Goal: Transaction & Acquisition: Purchase product/service

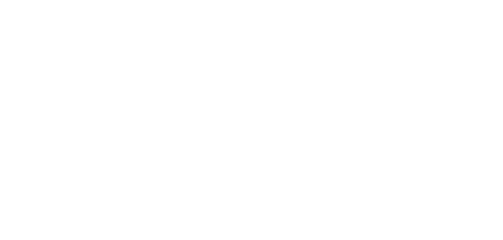
click at [437, 0] on html at bounding box center [251, 0] width 503 height 0
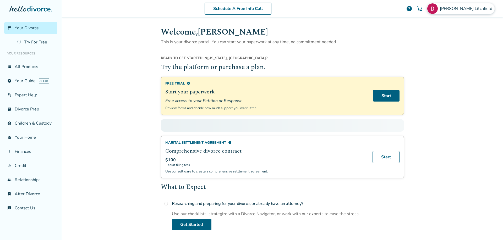
click at [461, 10] on span "Todd Litchfield" at bounding box center [466, 9] width 54 height 6
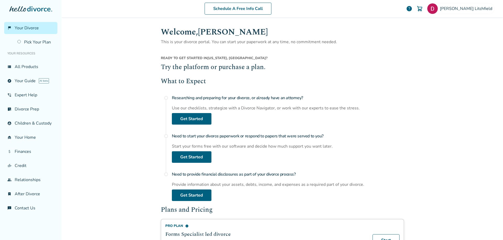
click at [464, 101] on div "Schedule A Free Info Call Todd Litchfield help Schedule A Free Call Todd Litchf…" at bounding box center [282, 120] width 441 height 240
click at [459, 9] on div "Todd Litchfield" at bounding box center [461, 8] width 68 height 11
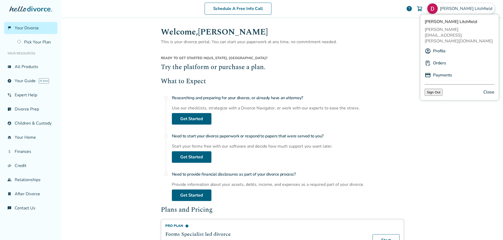
click at [436, 89] on button "Sign Out" at bounding box center [433, 92] width 18 height 7
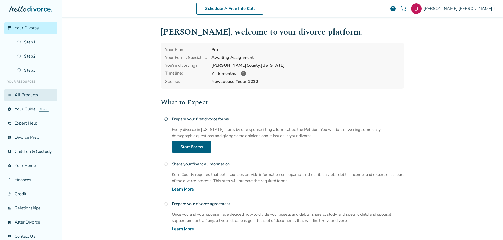
click at [25, 96] on link "view_list All Products" at bounding box center [30, 95] width 53 height 12
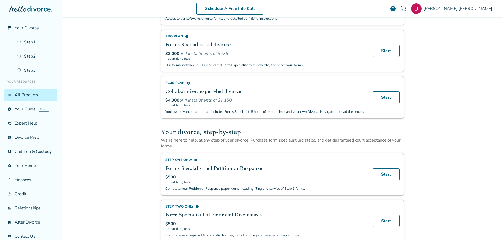
scroll to position [79, 0]
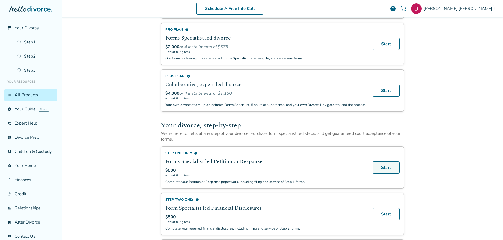
click at [379, 169] on link "Start" at bounding box center [385, 168] width 27 height 12
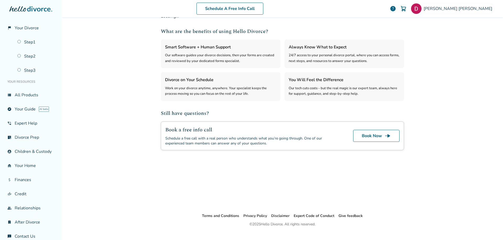
select select "***"
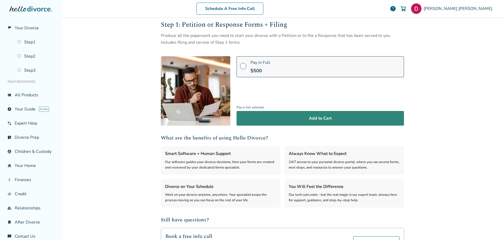
click at [293, 118] on button "Add to Cart" at bounding box center [319, 118] width 167 height 15
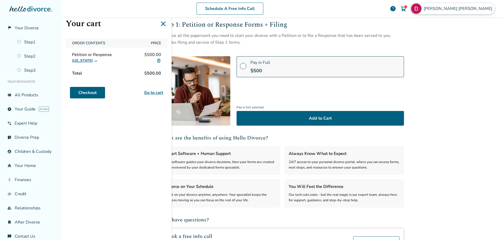
click at [421, 9] on img at bounding box center [416, 8] width 10 height 10
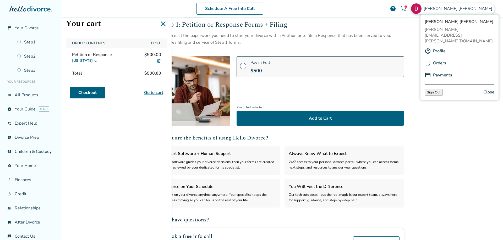
click at [430, 89] on button "Sign Out" at bounding box center [433, 92] width 18 height 7
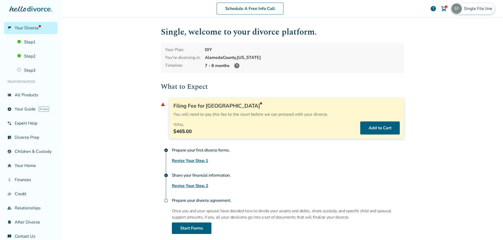
click at [459, 13] on div "Single File line" at bounding box center [472, 8] width 43 height 11
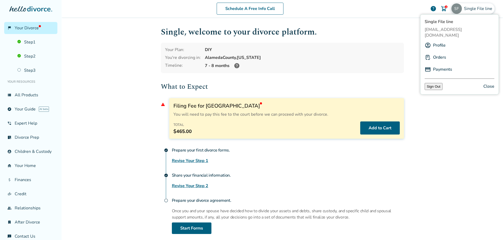
click at [431, 83] on button "Sign Out" at bounding box center [433, 86] width 18 height 7
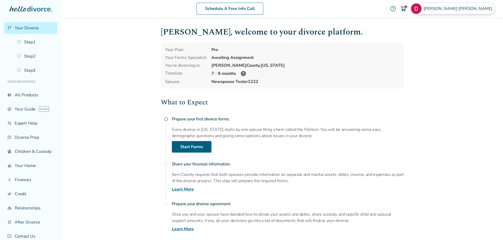
click at [461, 9] on div "[PERSON_NAME]" at bounding box center [452, 8] width 84 height 11
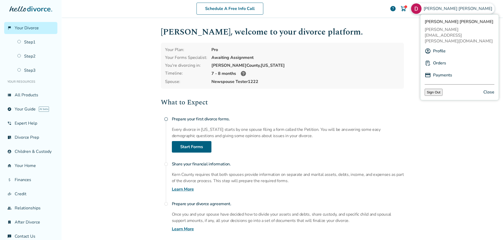
click at [436, 89] on button "Sign Out" at bounding box center [433, 92] width 18 height 7
